Goal: Task Accomplishment & Management: Complete application form

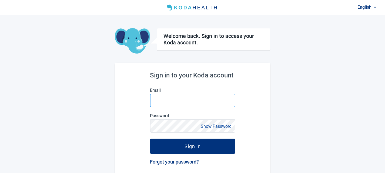
click at [190, 96] on input "Email" at bounding box center [192, 100] width 85 height 14
type input "jennie+mdademo@kodahealthcare.com"
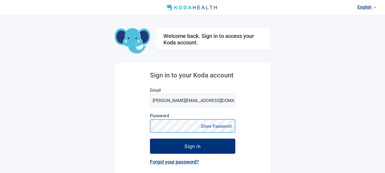
click at [150, 138] on button "Sign in" at bounding box center [192, 145] width 85 height 15
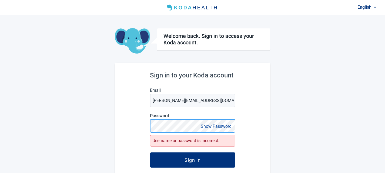
click at [150, 152] on button "Sign in" at bounding box center [192, 159] width 85 height 15
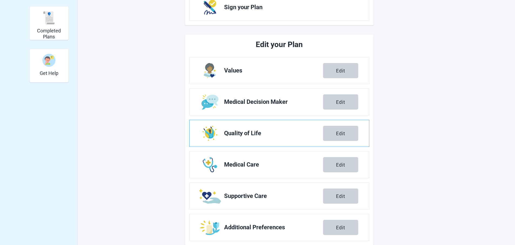
scroll to position [154, 0]
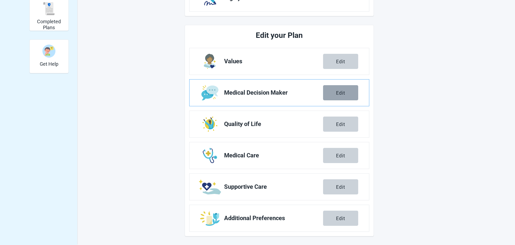
click at [333, 95] on button "Edit" at bounding box center [340, 92] width 35 height 15
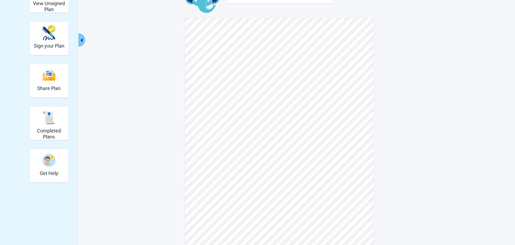
scroll to position [46, 0]
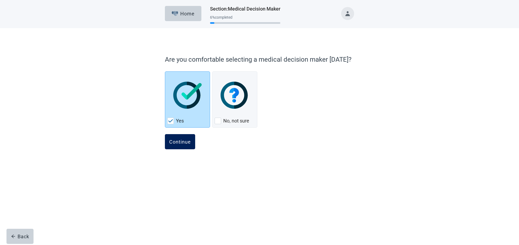
click at [177, 142] on div "Continue" at bounding box center [180, 141] width 22 height 5
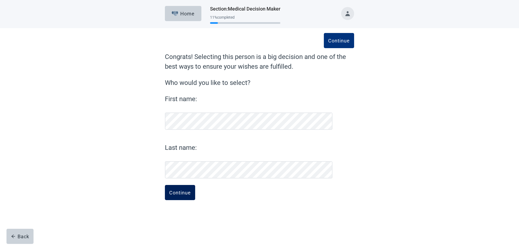
click at [177, 172] on div "Continue" at bounding box center [180, 192] width 22 height 5
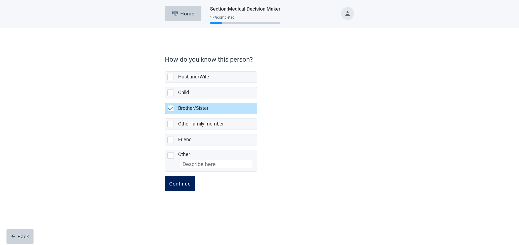
click at [176, 172] on button "Continue" at bounding box center [180, 183] width 30 height 15
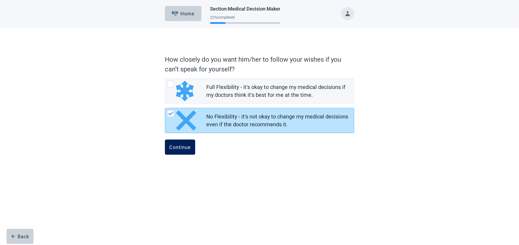
click at [182, 148] on div "Continue" at bounding box center [180, 146] width 22 height 5
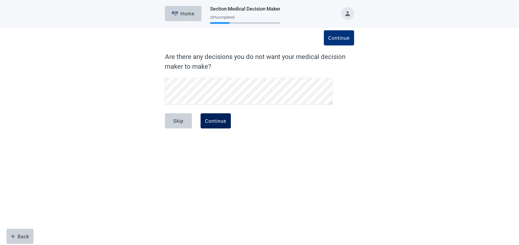
click at [221, 119] on div "Continue" at bounding box center [216, 120] width 22 height 5
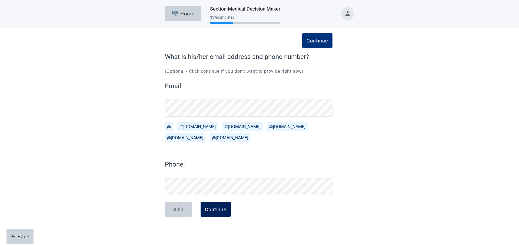
click at [219, 172] on div "Continue" at bounding box center [216, 208] width 22 height 5
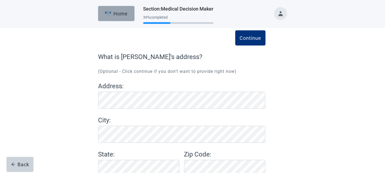
click at [117, 14] on div "Home" at bounding box center [116, 13] width 23 height 5
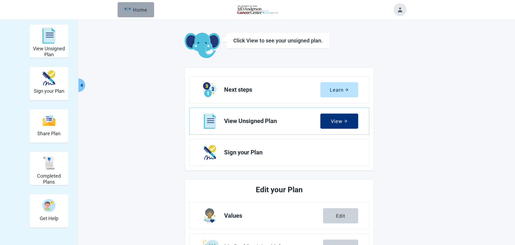
click at [135, 13] on button "Home" at bounding box center [136, 9] width 36 height 15
click at [48, 172] on h2 "Completed Plans" at bounding box center [49, 179] width 34 height 12
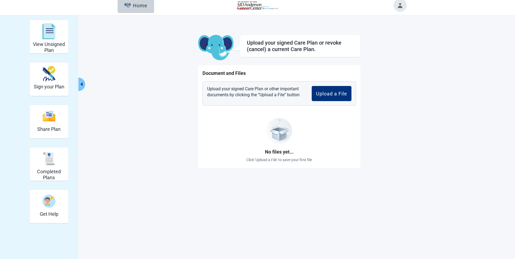
scroll to position [5, 0]
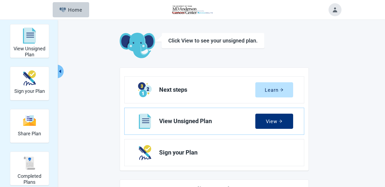
click at [336, 11] on button "Toggle account menu" at bounding box center [335, 9] width 13 height 13
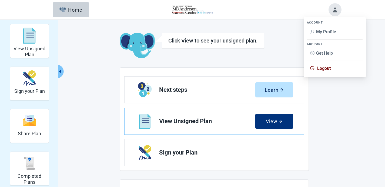
click at [324, 72] on li "Logout" at bounding box center [335, 68] width 56 height 10
